Goal: Obtain resource: Download file/media

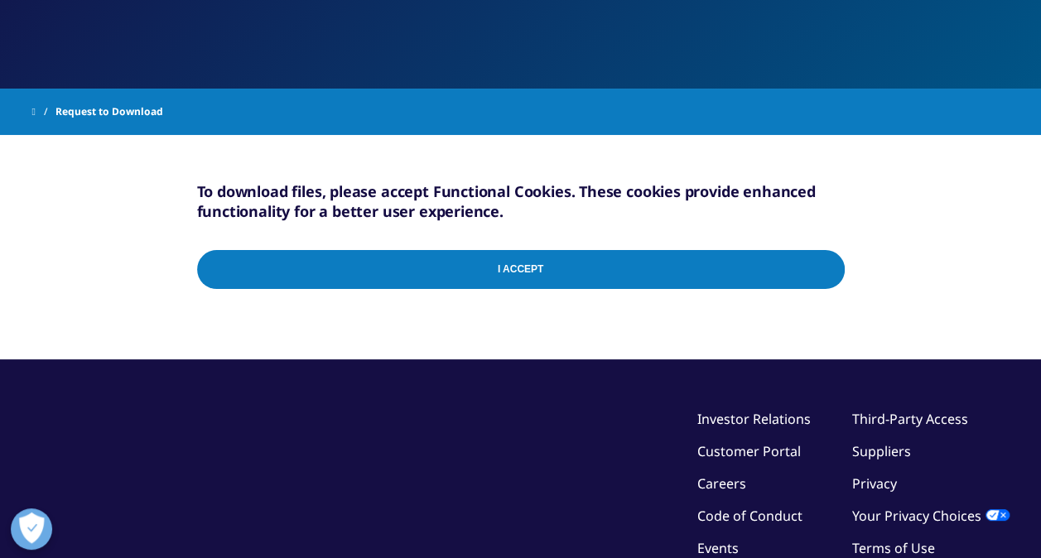
click at [507, 261] on input "I Accept" at bounding box center [521, 269] width 648 height 39
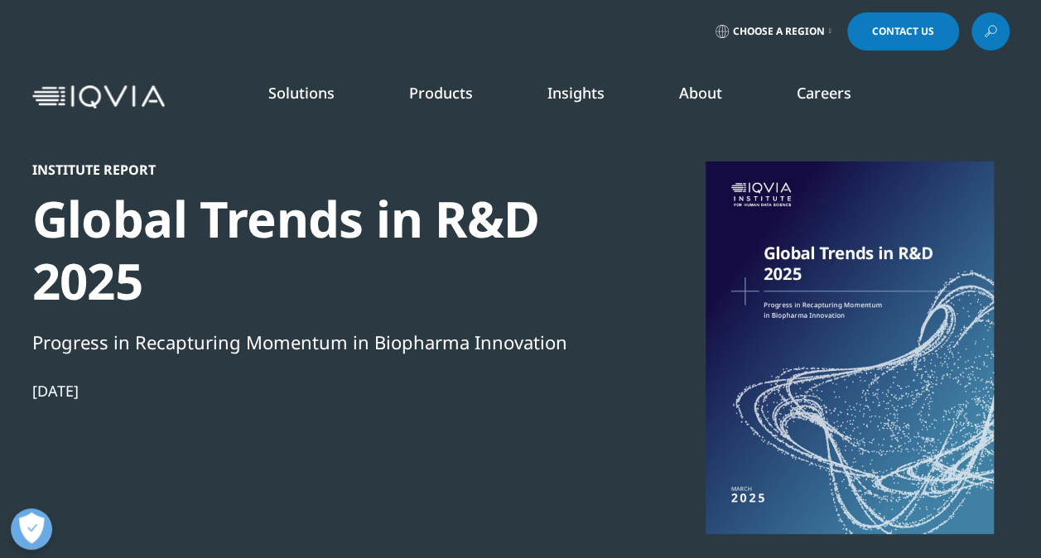
scroll to position [915, 977]
